Goal: Communication & Community: Share content

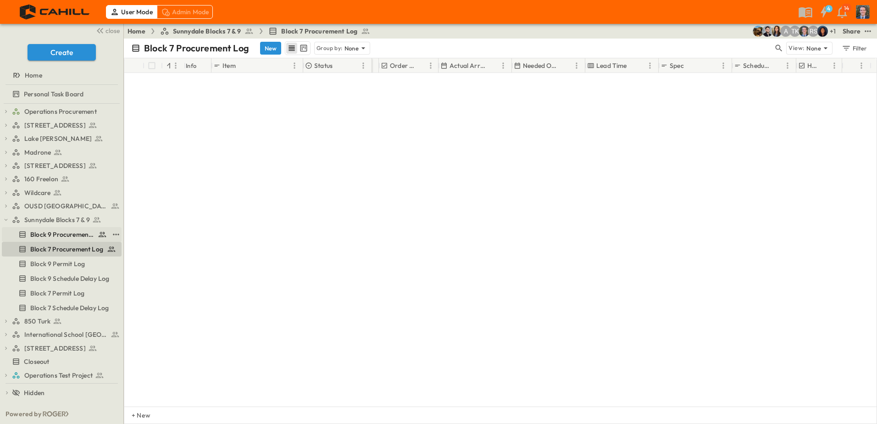
scroll to position [1503, 516]
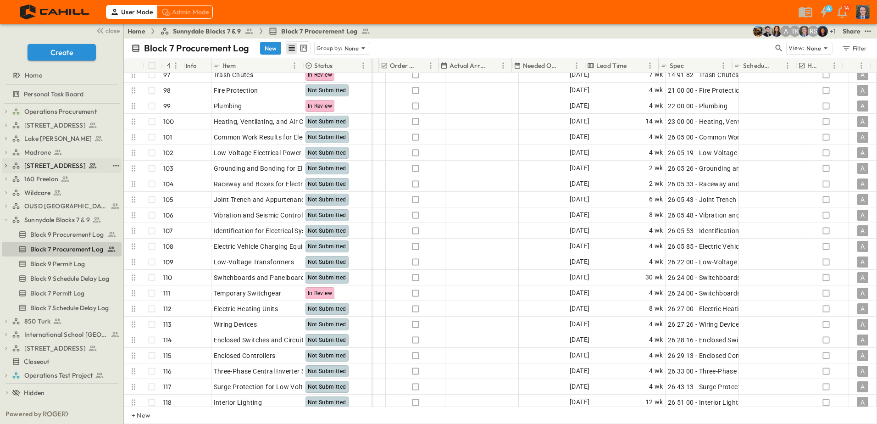
click at [49, 167] on span "[STREET_ADDRESS]" at bounding box center [54, 165] width 61 height 9
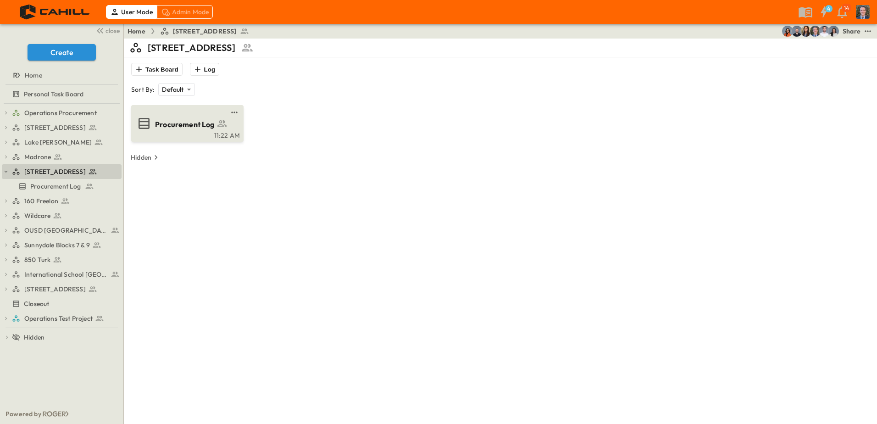
click at [189, 127] on span "Procurement Log" at bounding box center [185, 124] width 60 height 11
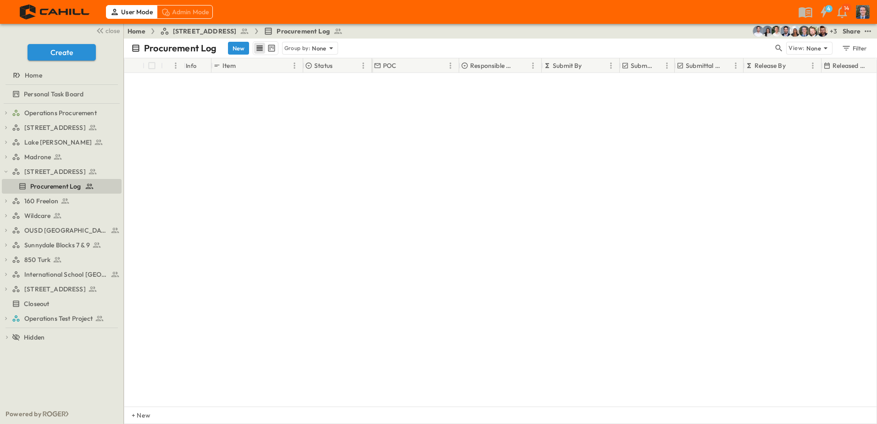
scroll to position [2824, 0]
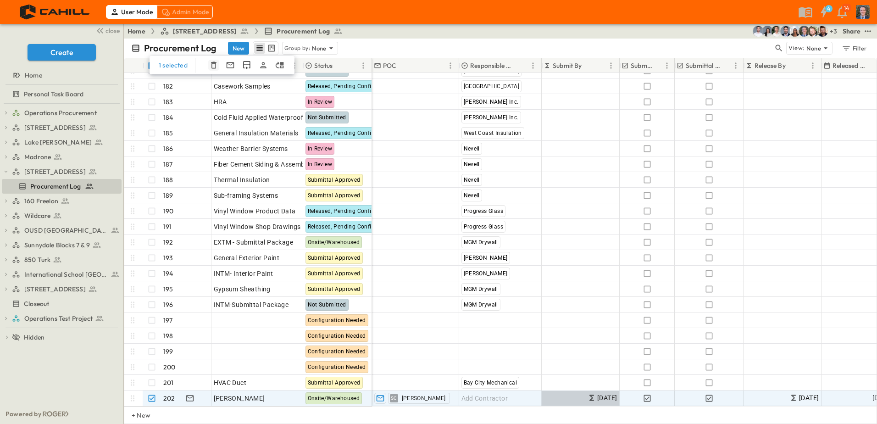
click at [212, 64] on icon "button" at bounding box center [213, 65] width 9 height 9
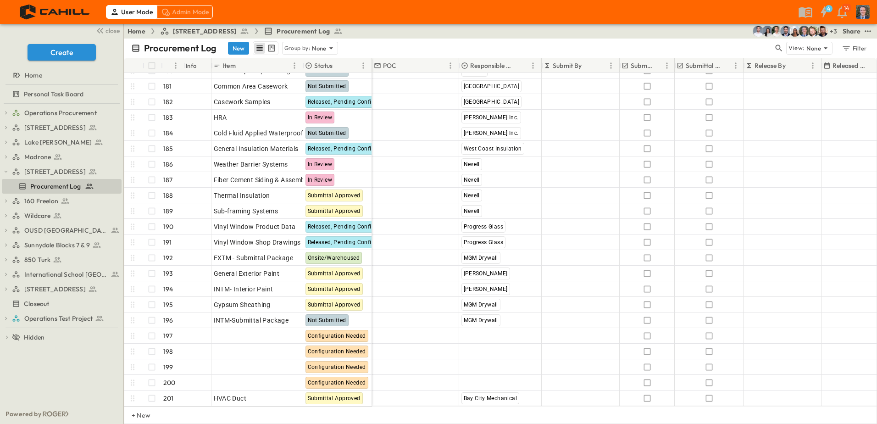
scroll to position [2809, 0]
